Goal: Information Seeking & Learning: Learn about a topic

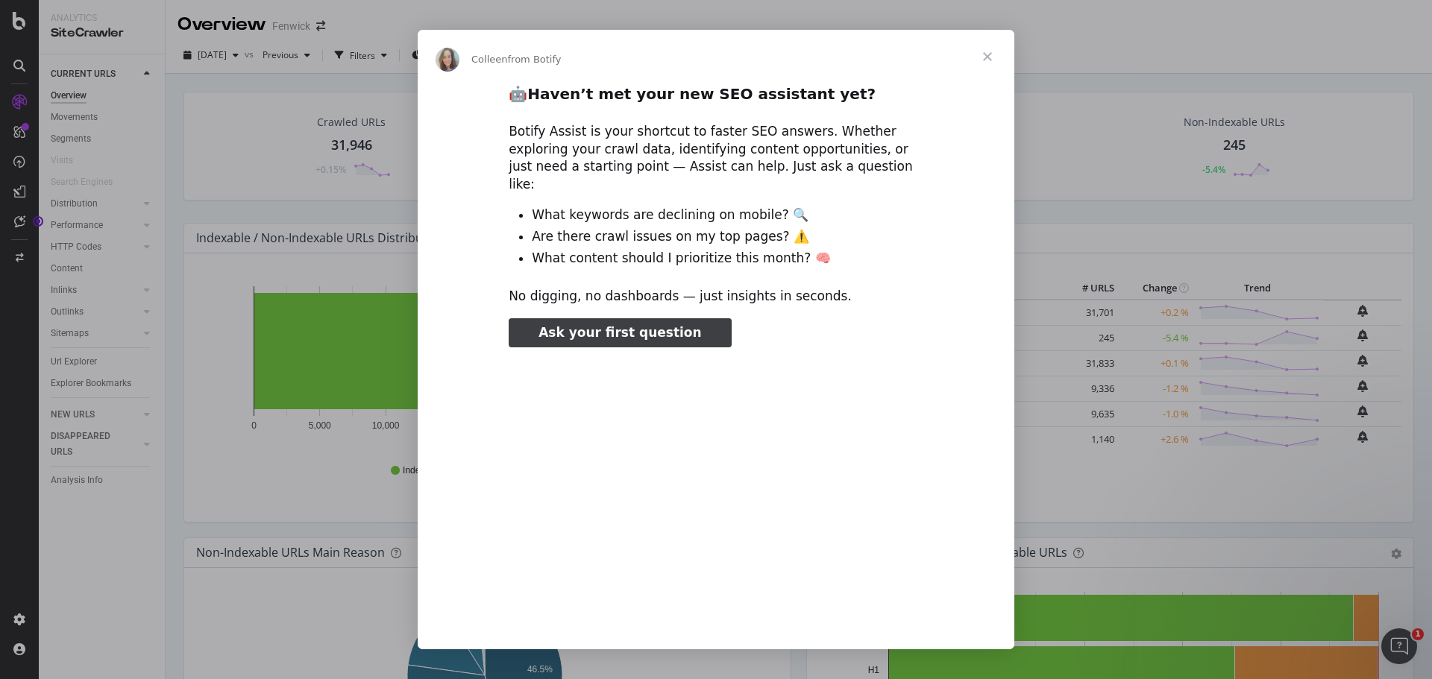
type input "52466"
click at [982, 63] on span "Close" at bounding box center [987, 57] width 54 height 54
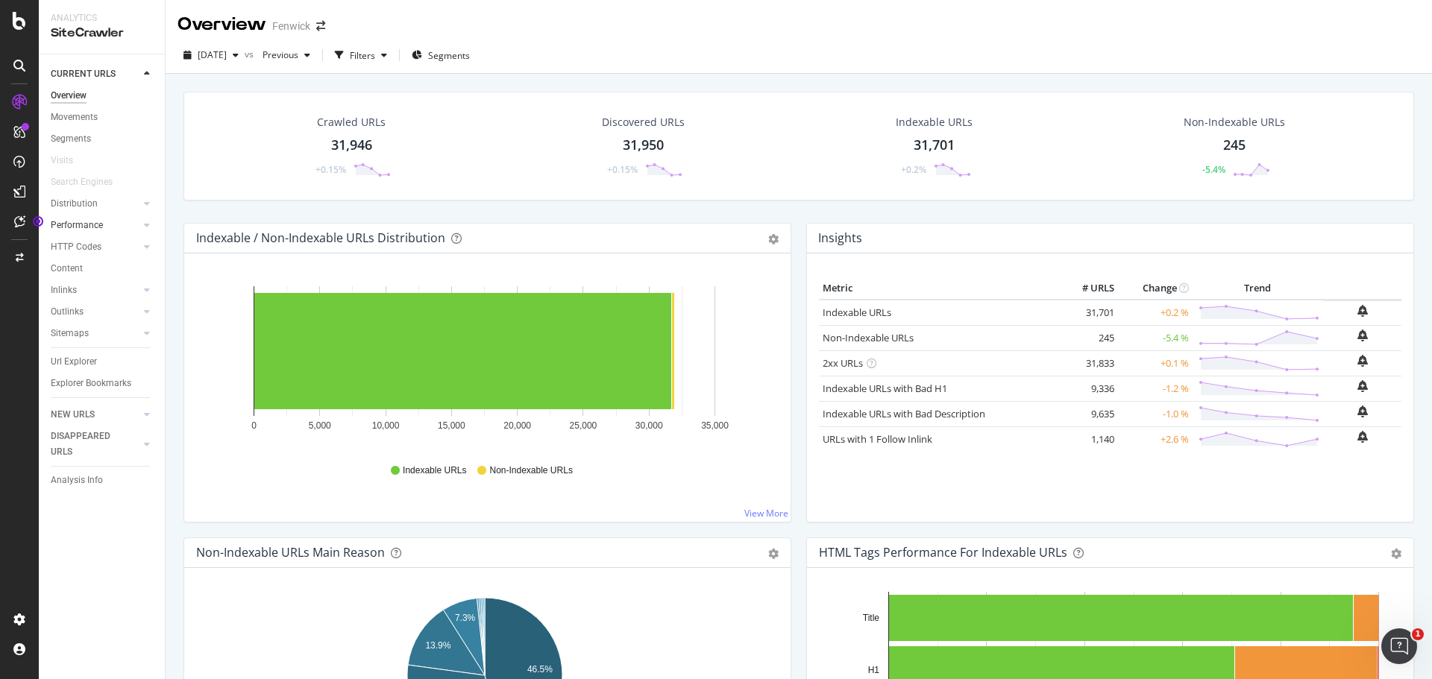
click at [139, 218] on link "Performance" at bounding box center [95, 226] width 89 height 16
